Goal: Transaction & Acquisition: Purchase product/service

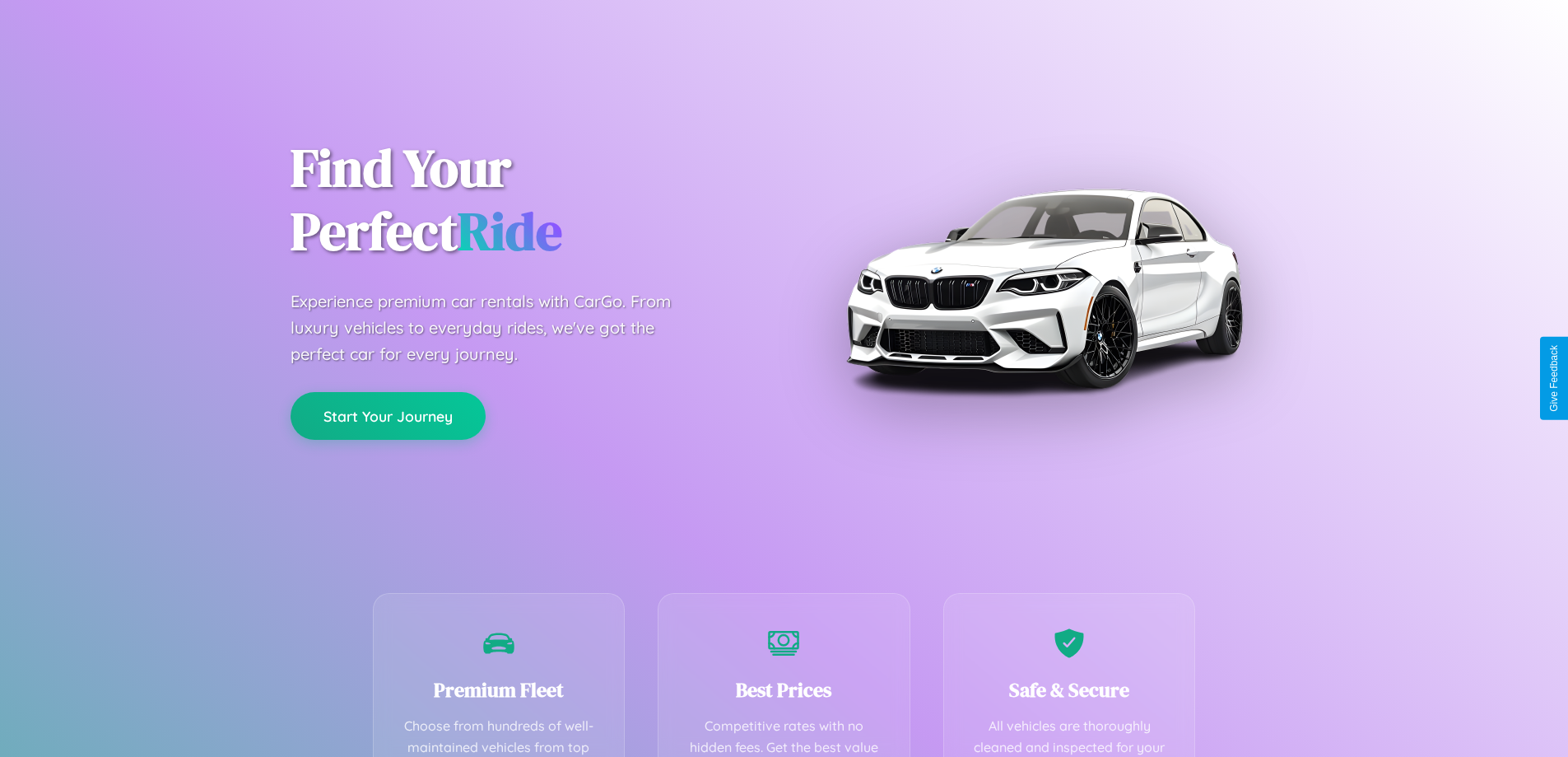
scroll to position [481, 0]
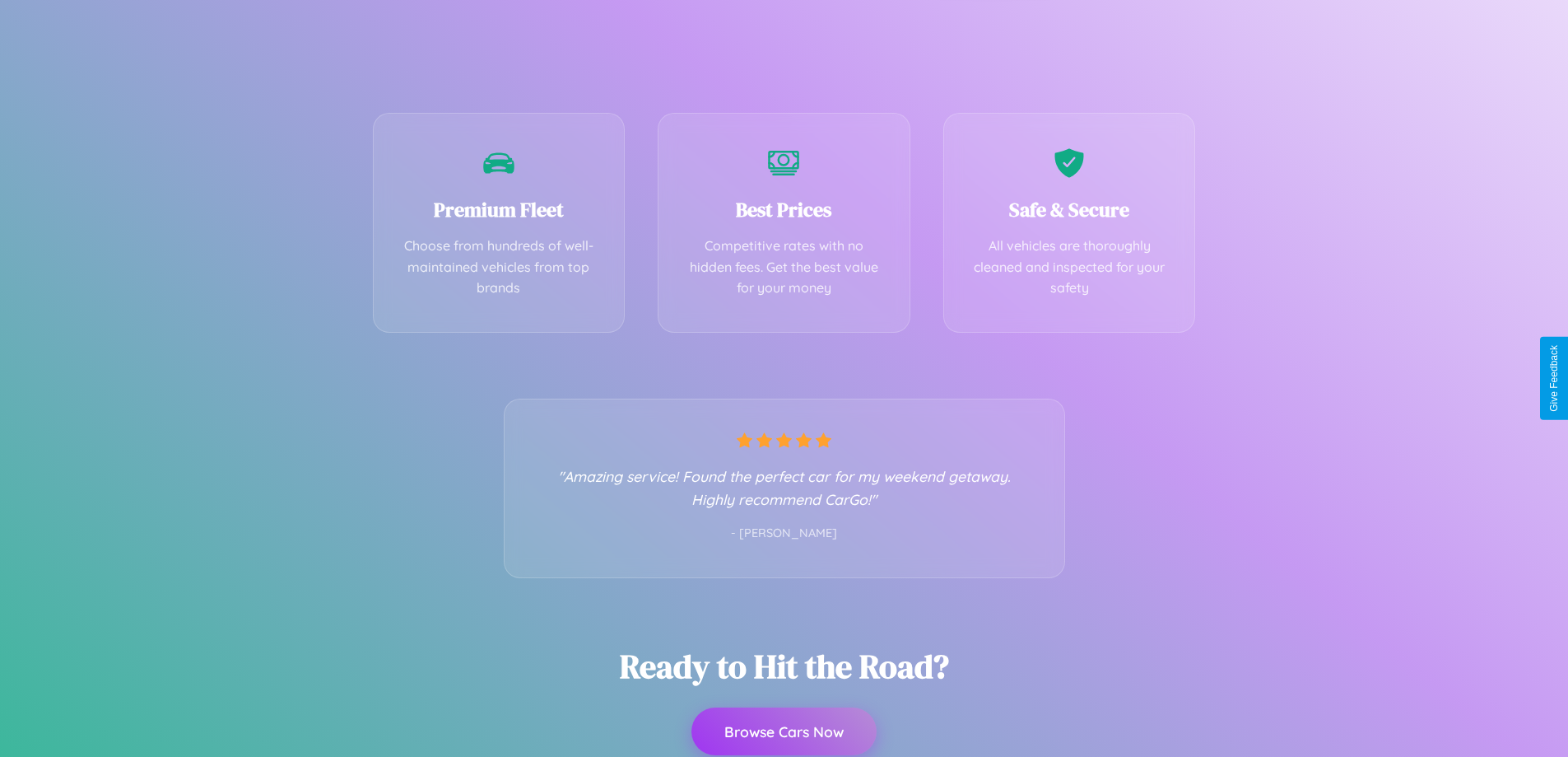
click at [784, 733] on button "Browse Cars Now" at bounding box center [784, 731] width 185 height 48
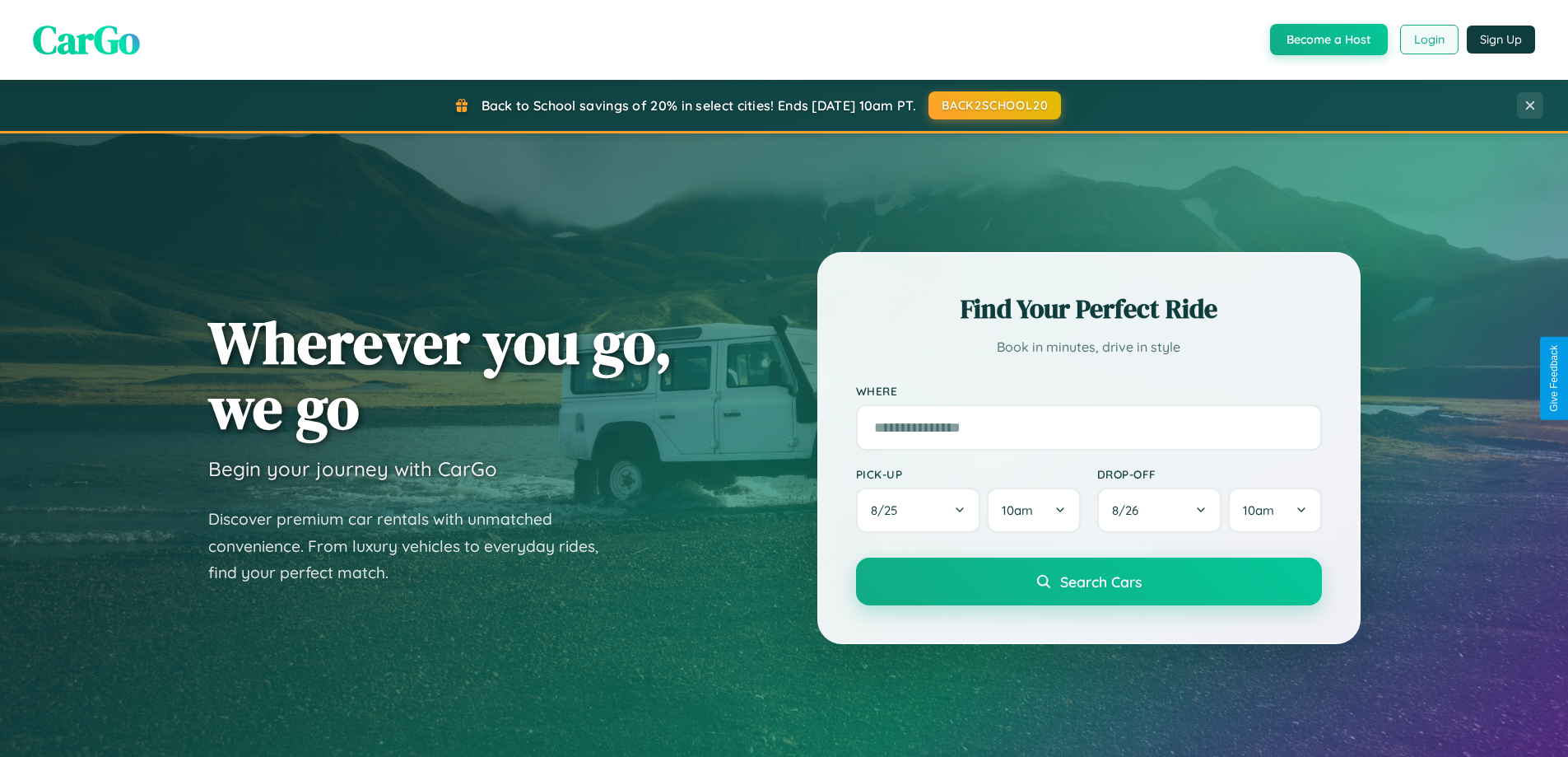
click at [1428, 39] on button "Login" at bounding box center [1430, 39] width 58 height 30
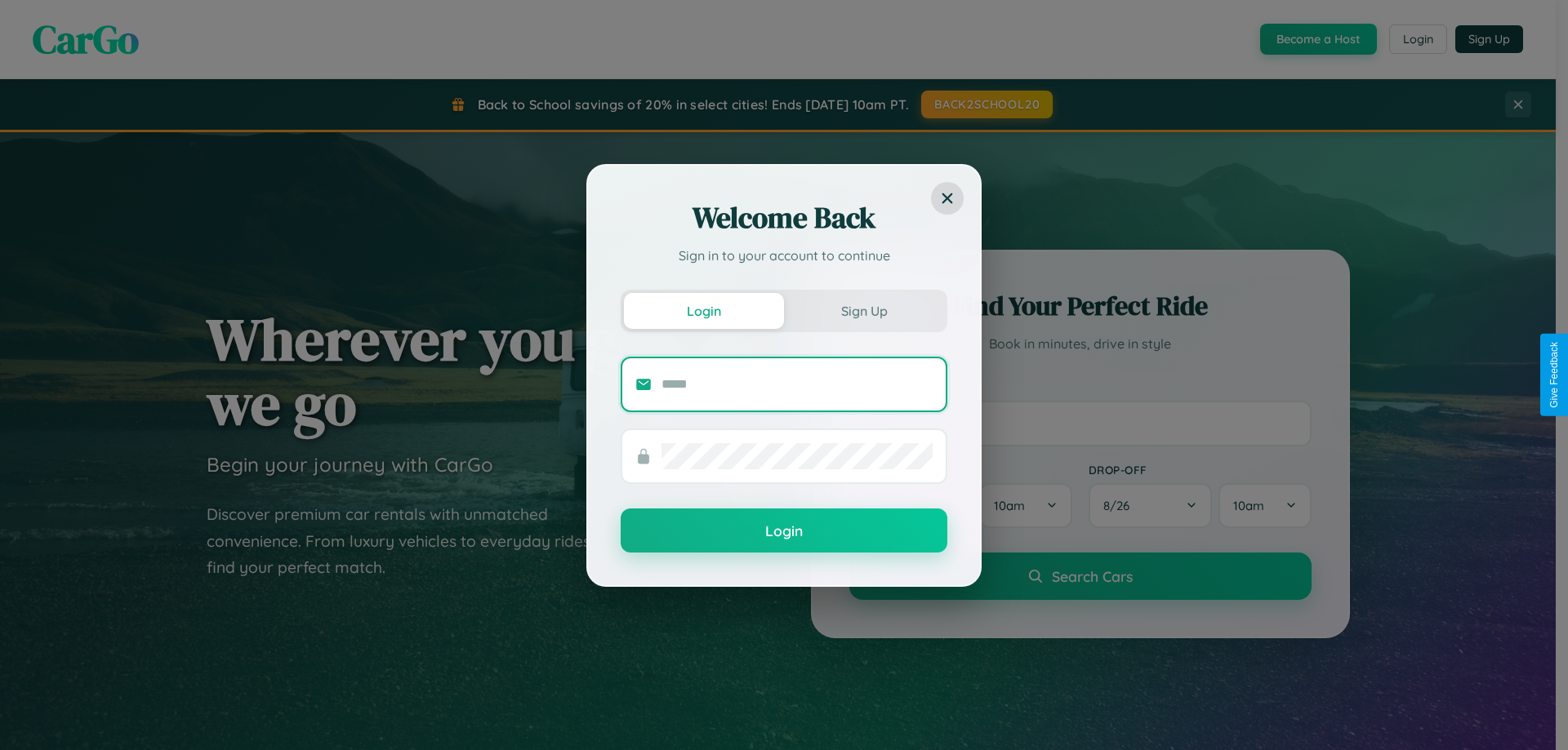
click at [797, 384] on input "text" at bounding box center [796, 384] width 271 height 26
type input "**********"
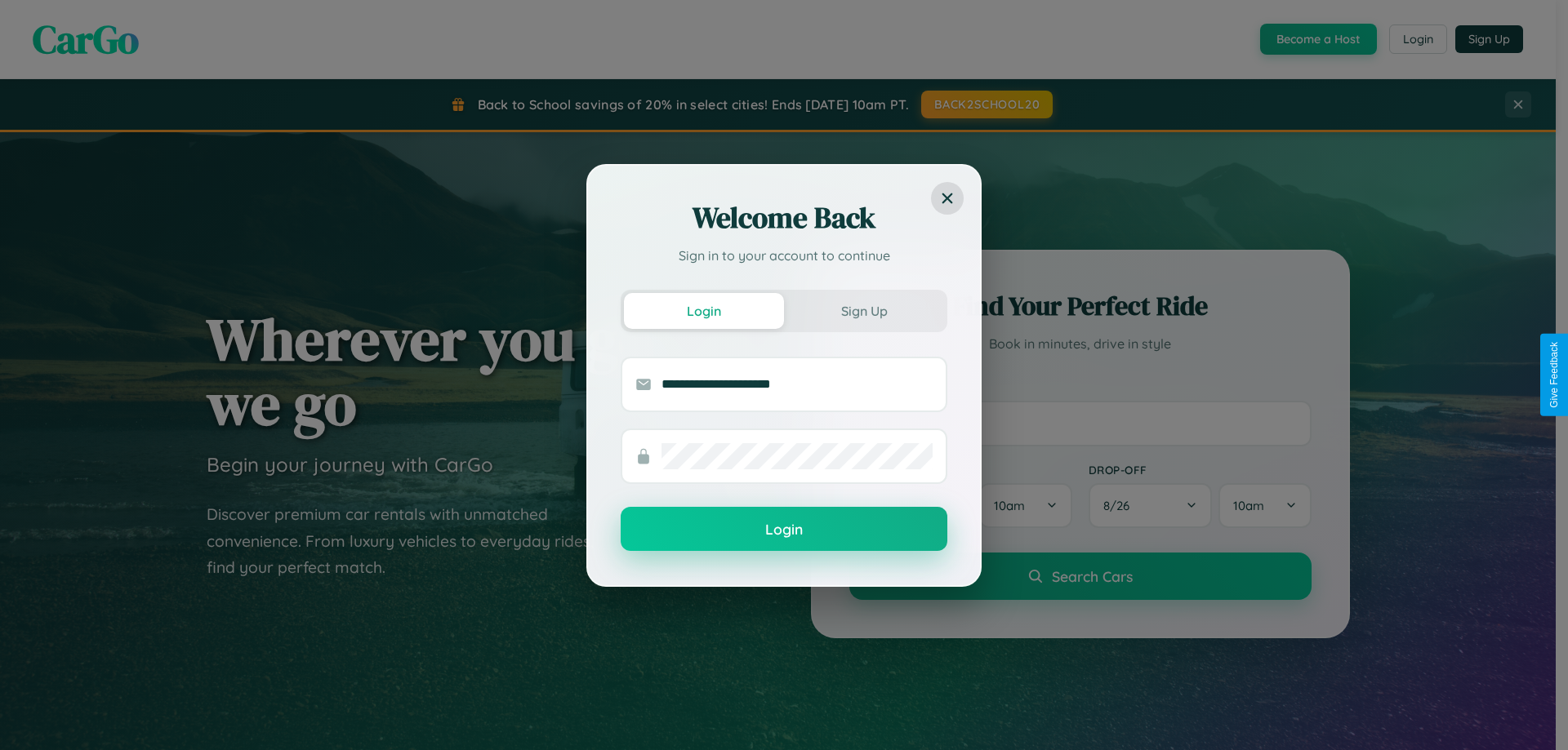
click at [784, 530] on button "Login" at bounding box center [784, 529] width 327 height 44
